Goal: Task Accomplishment & Management: Manage account settings

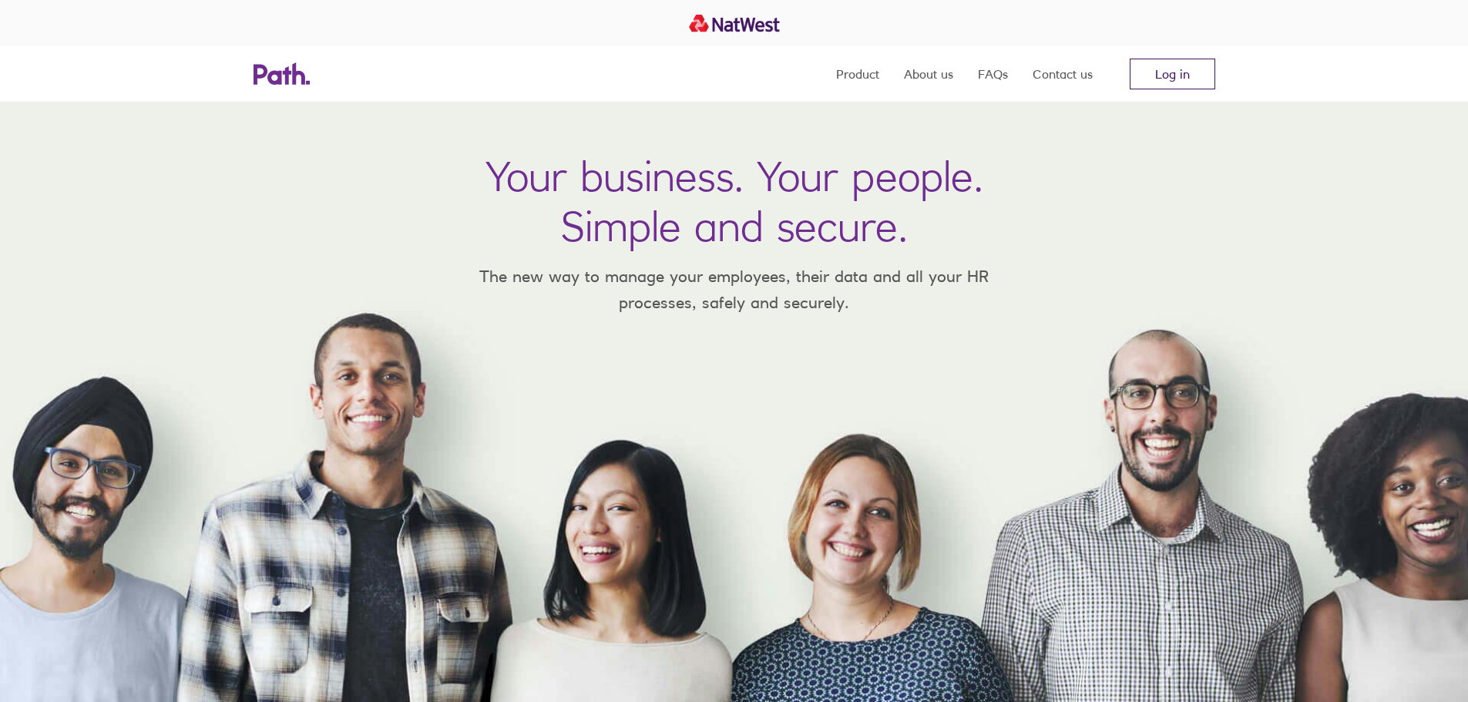
click at [1154, 62] on link "Log in" at bounding box center [1172, 74] width 86 height 31
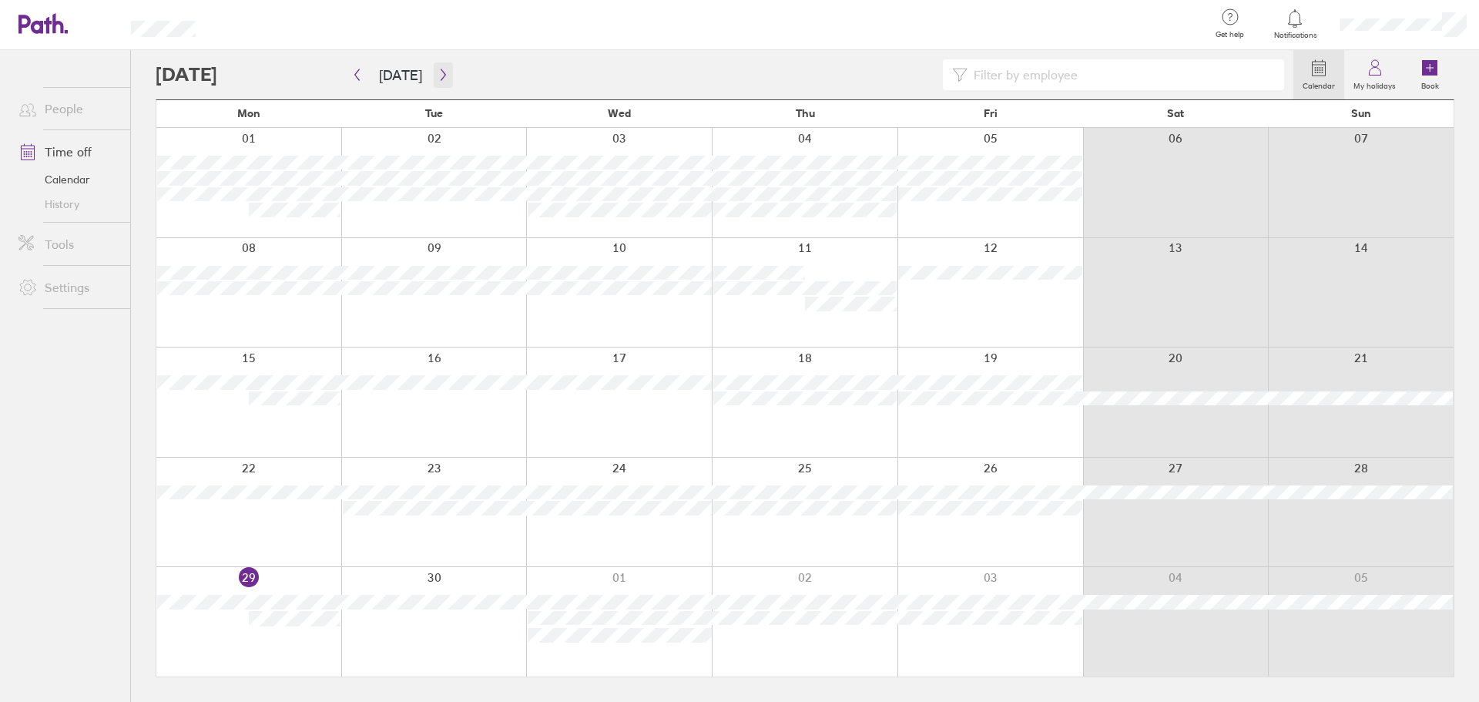
click at [434, 68] on button "button" at bounding box center [443, 74] width 19 height 25
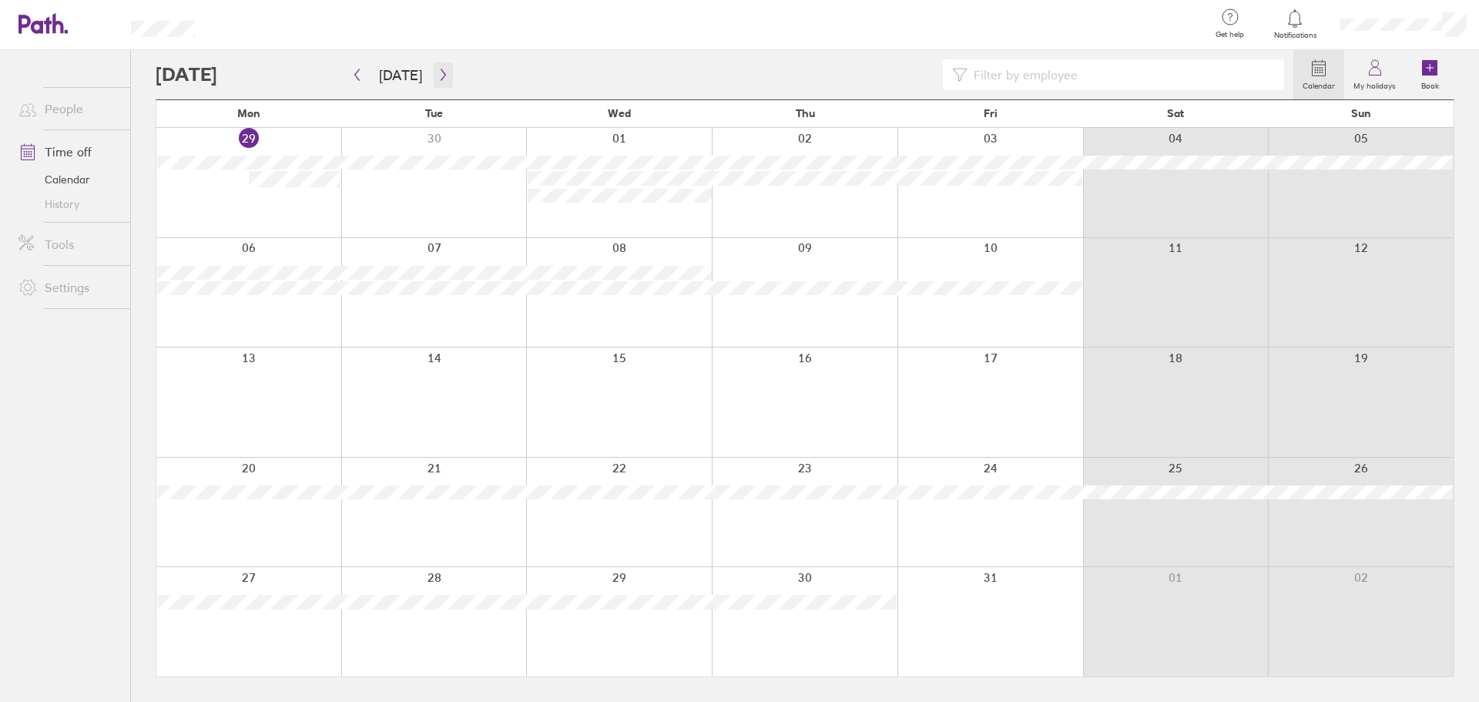
click at [434, 75] on button "button" at bounding box center [443, 74] width 19 height 25
click at [444, 75] on icon "button" at bounding box center [444, 75] width 12 height 12
click at [401, 68] on button "Today" at bounding box center [401, 74] width 68 height 25
